Goal: Transaction & Acquisition: Purchase product/service

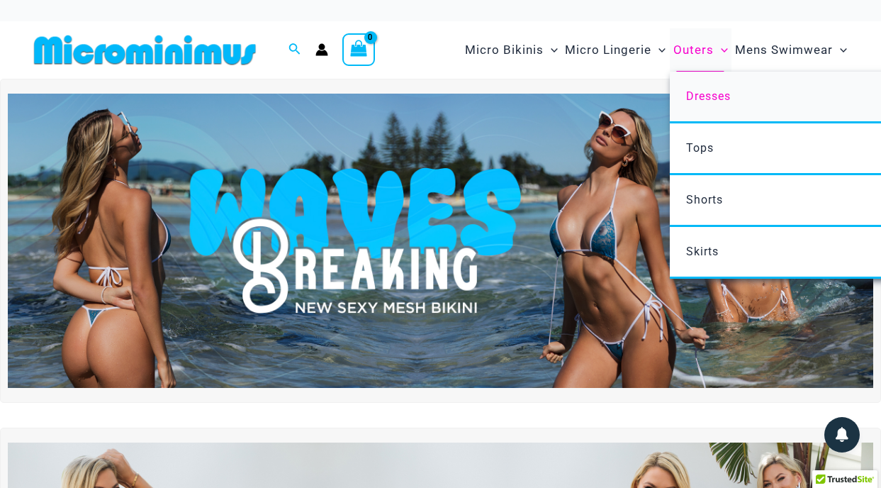
click at [719, 90] on span "Dresses" at bounding box center [708, 95] width 45 height 13
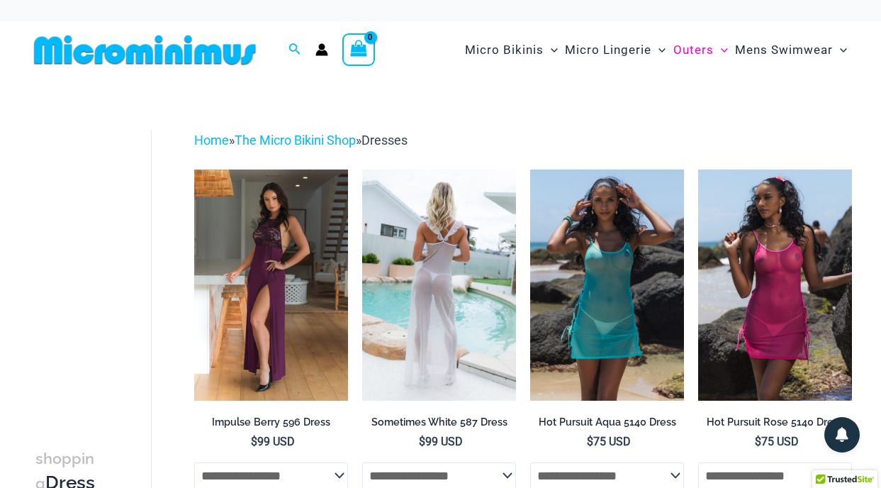
click at [434, 252] on img at bounding box center [439, 284] width 154 height 230
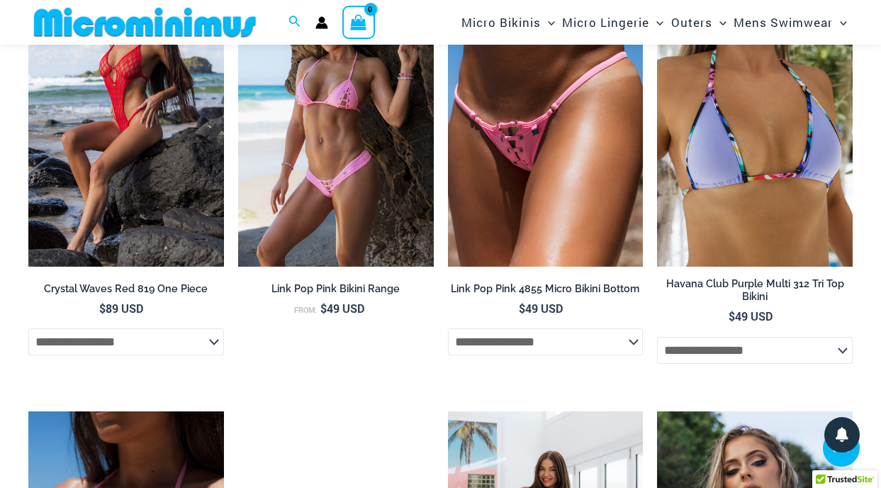
scroll to position [1790, 0]
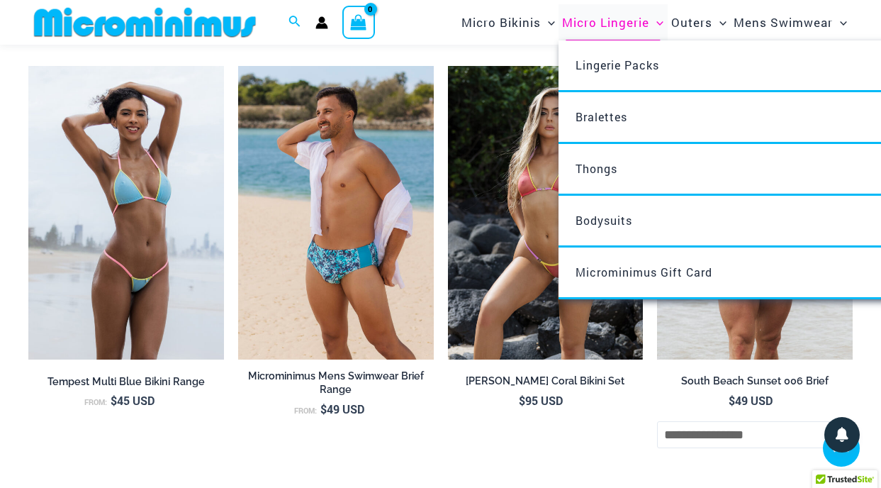
click at [599, 21] on span "Micro Lingerie" at bounding box center [605, 22] width 87 height 36
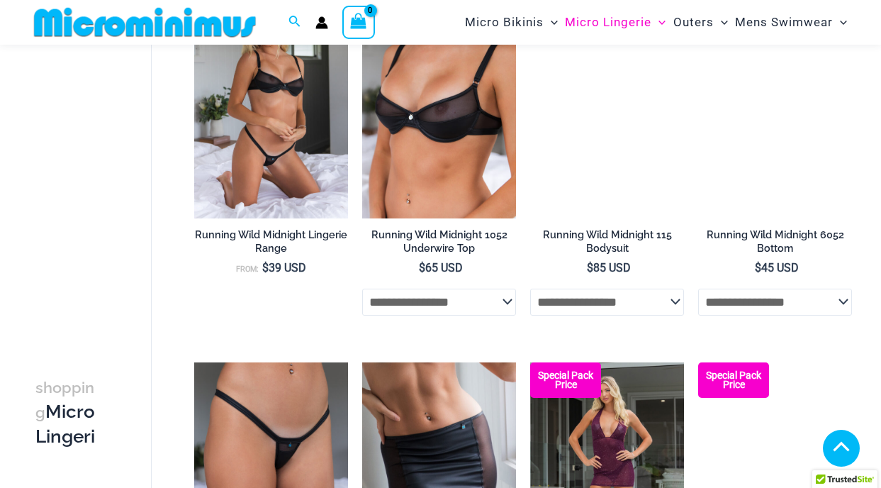
scroll to position [2868, 0]
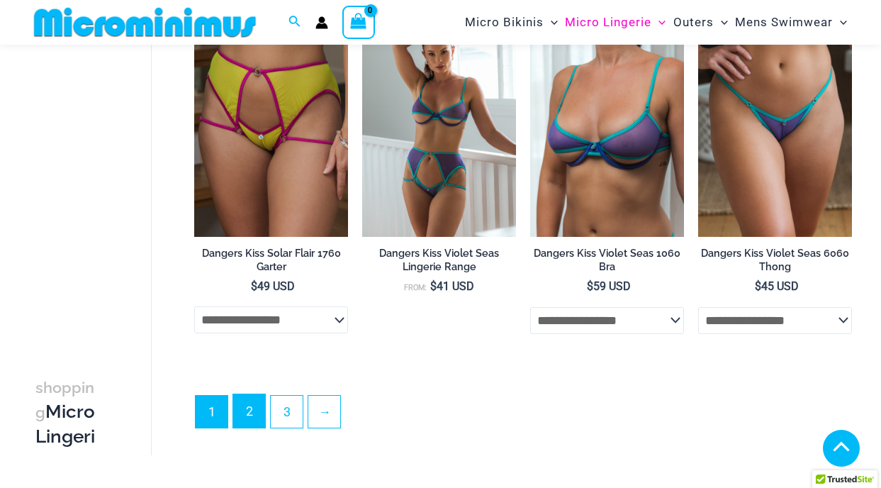
click at [249, 410] on link "2" at bounding box center [249, 410] width 32 height 33
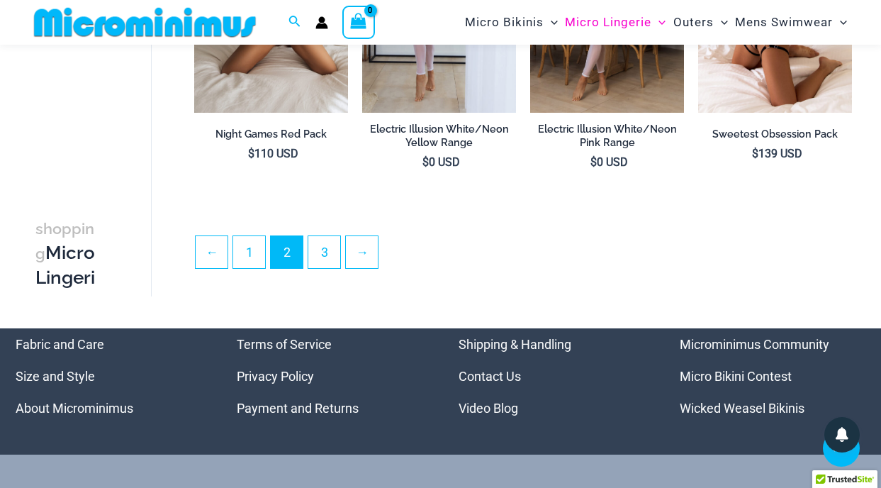
scroll to position [2741, 0]
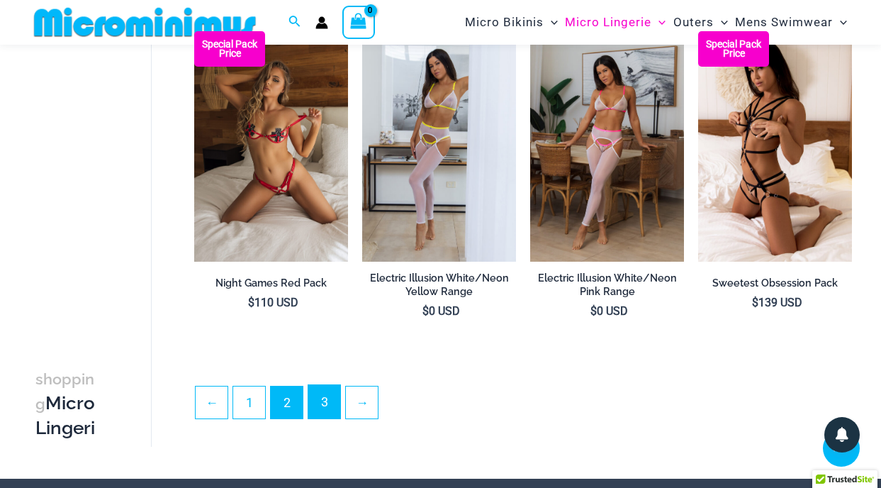
click at [325, 413] on link "3" at bounding box center [324, 401] width 32 height 33
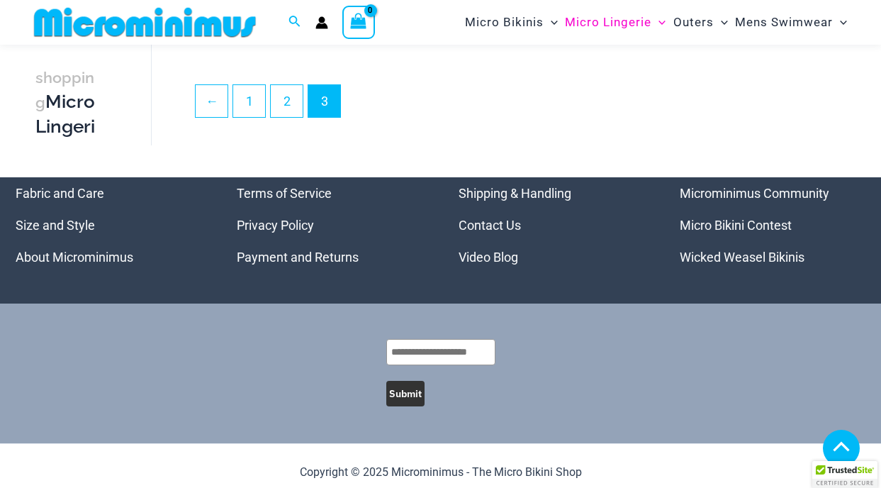
scroll to position [447, 0]
